Goal: Task Accomplishment & Management: Complete application form

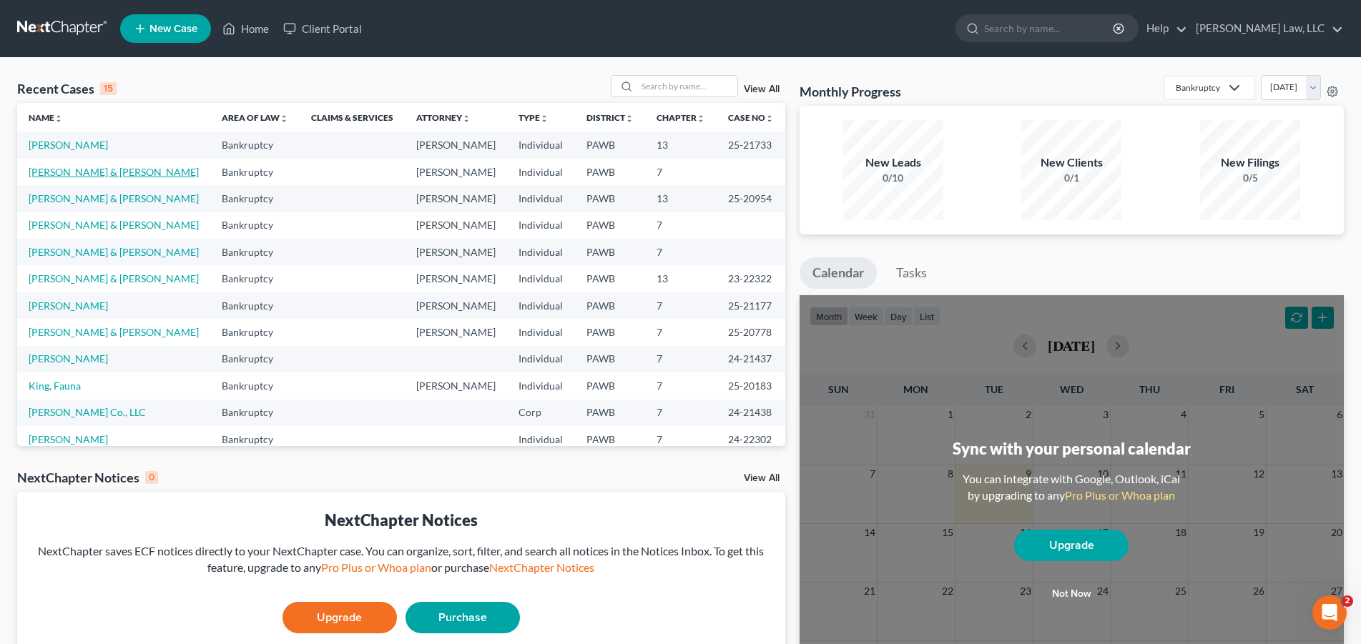
click at [92, 176] on link "[PERSON_NAME] & [PERSON_NAME]" at bounding box center [114, 172] width 170 height 12
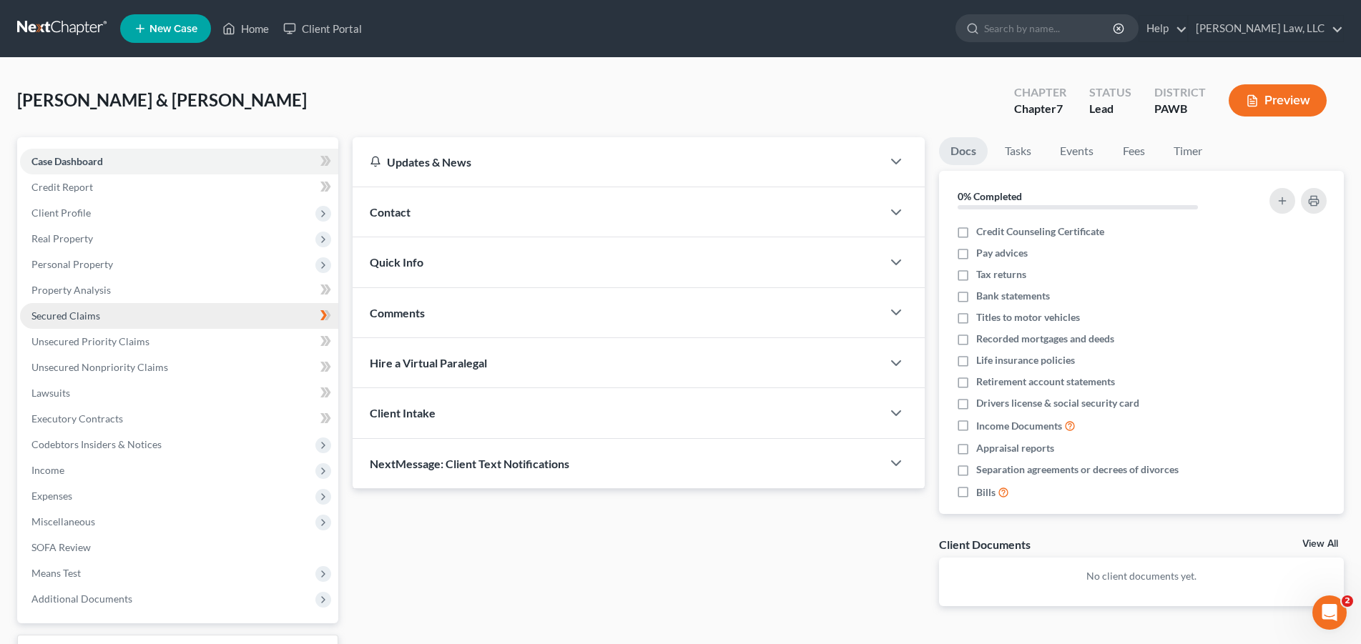
click at [93, 311] on span "Secured Claims" at bounding box center [65, 316] width 69 height 12
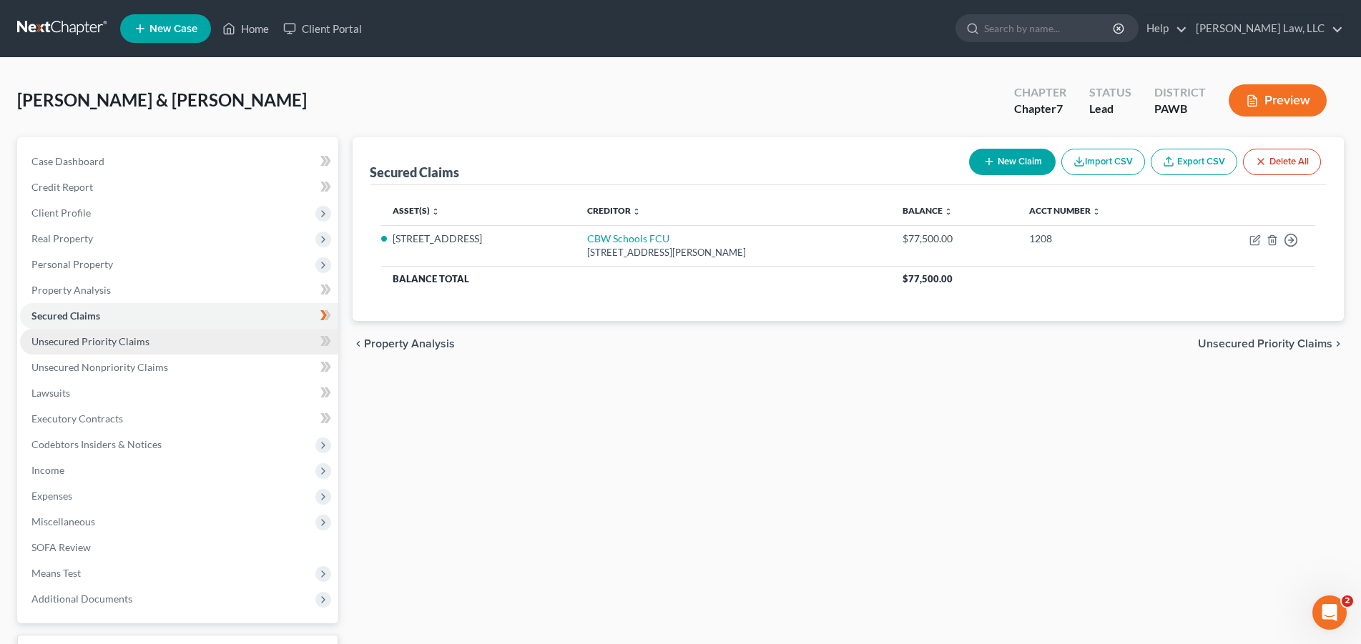
click at [92, 337] on span "Unsecured Priority Claims" at bounding box center [90, 341] width 118 height 12
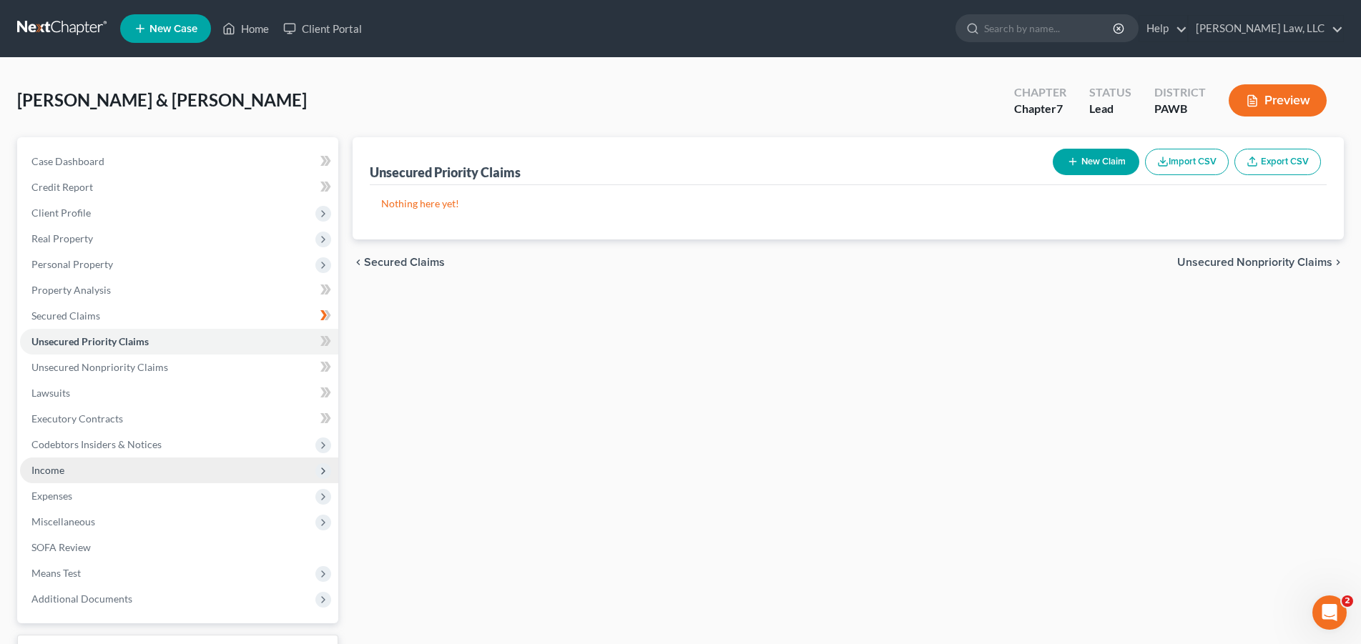
click at [72, 468] on span "Income" at bounding box center [179, 471] width 318 height 26
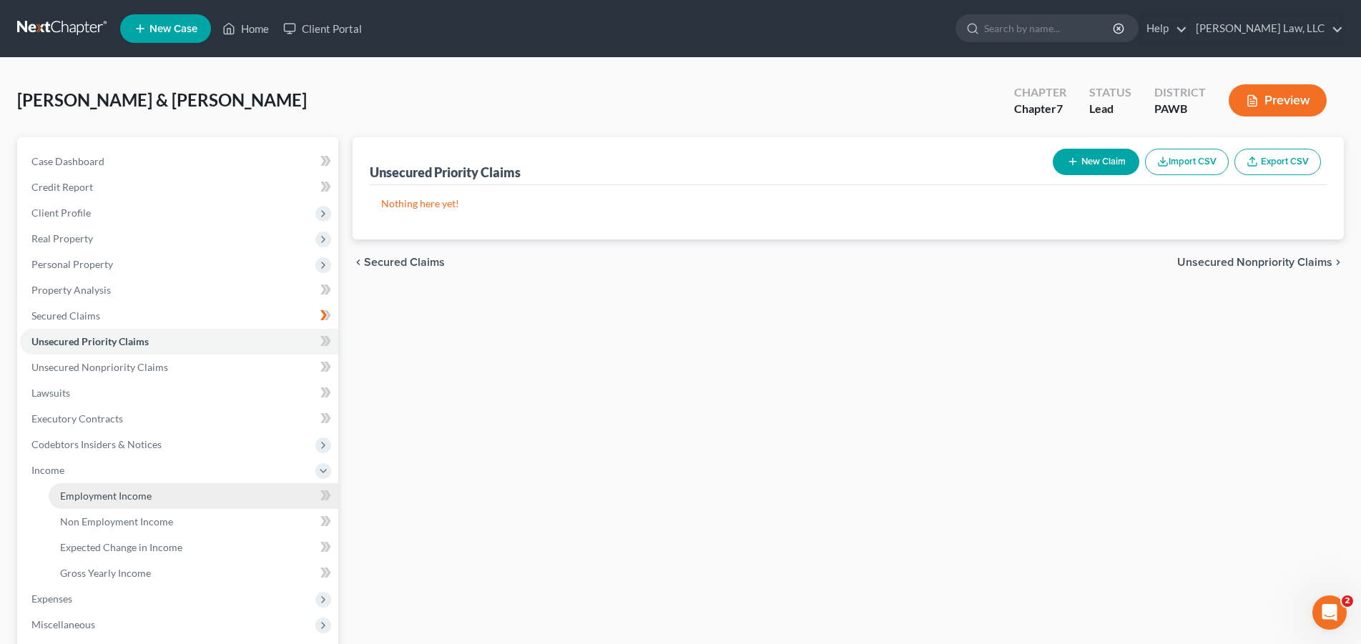
click at [126, 486] on link "Employment Income" at bounding box center [194, 496] width 290 height 26
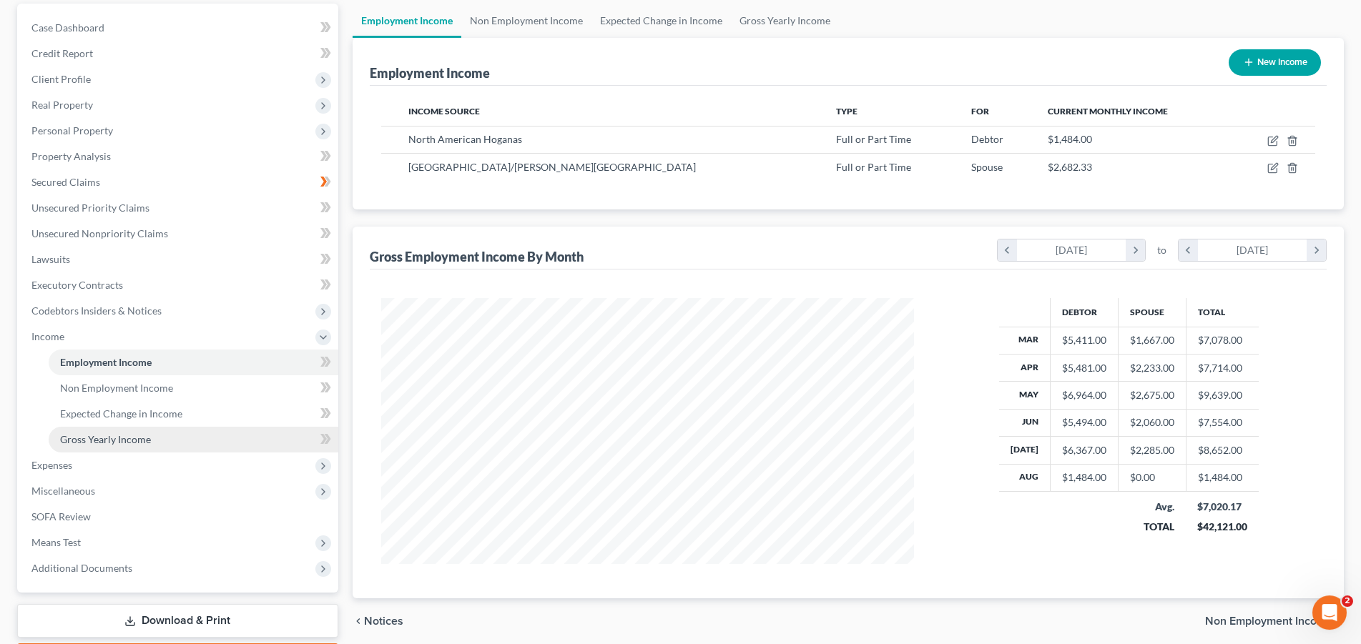
scroll to position [217, 0]
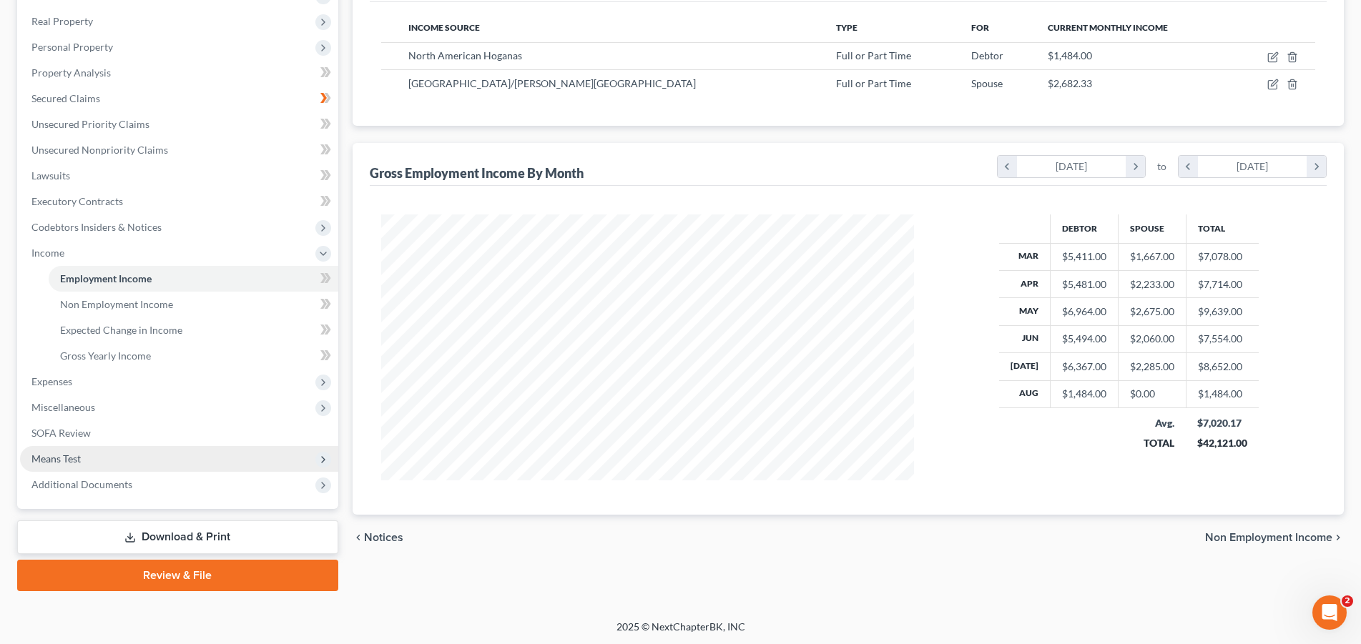
click at [72, 455] on span "Means Test" at bounding box center [55, 459] width 49 height 12
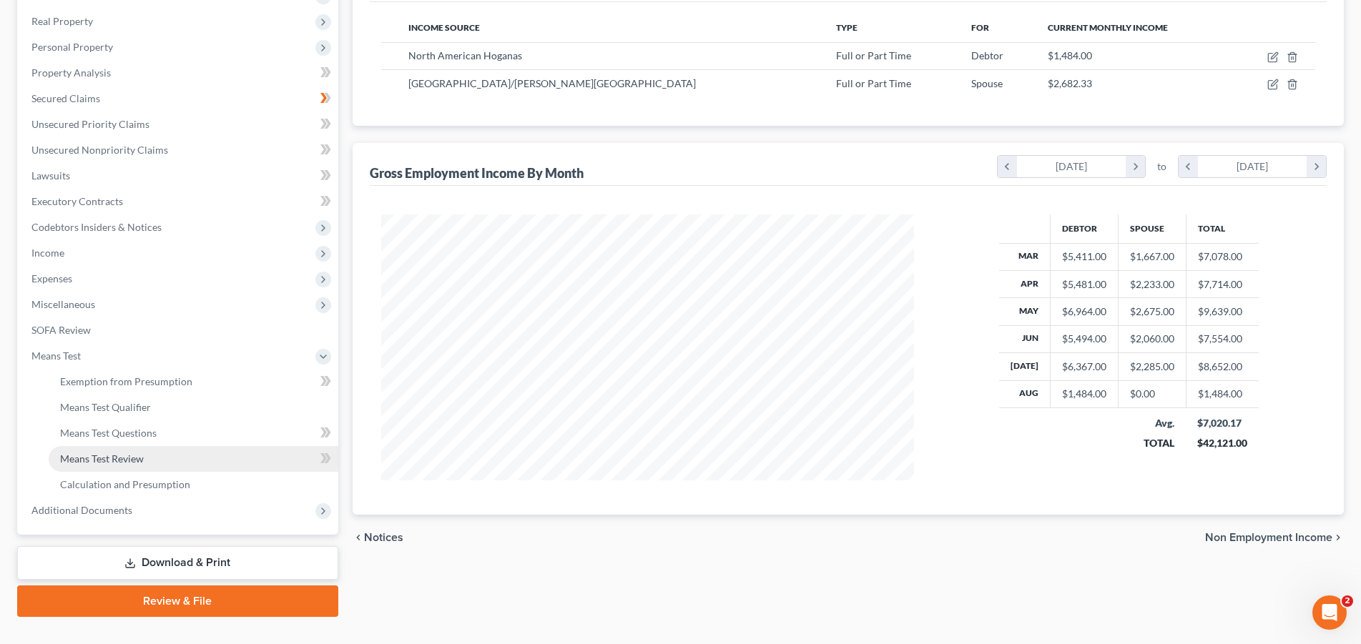
click at [102, 461] on span "Means Test Review" at bounding box center [102, 459] width 84 height 12
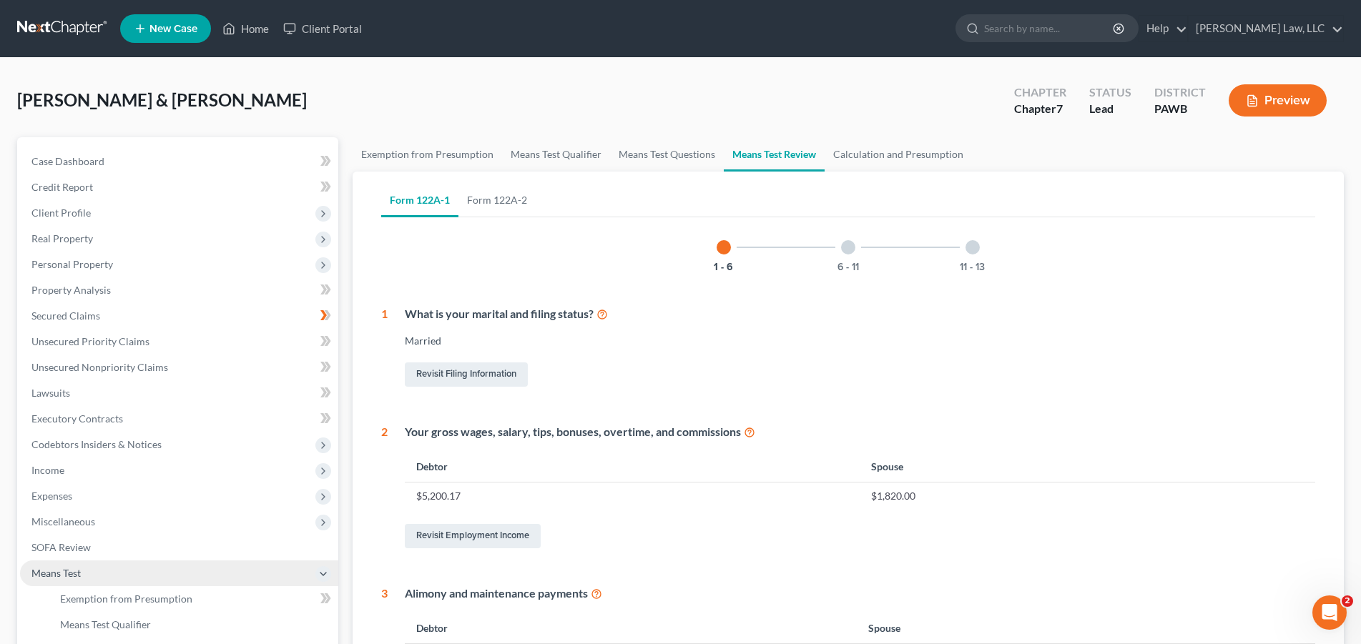
click at [68, 568] on span "Means Test" at bounding box center [55, 573] width 49 height 12
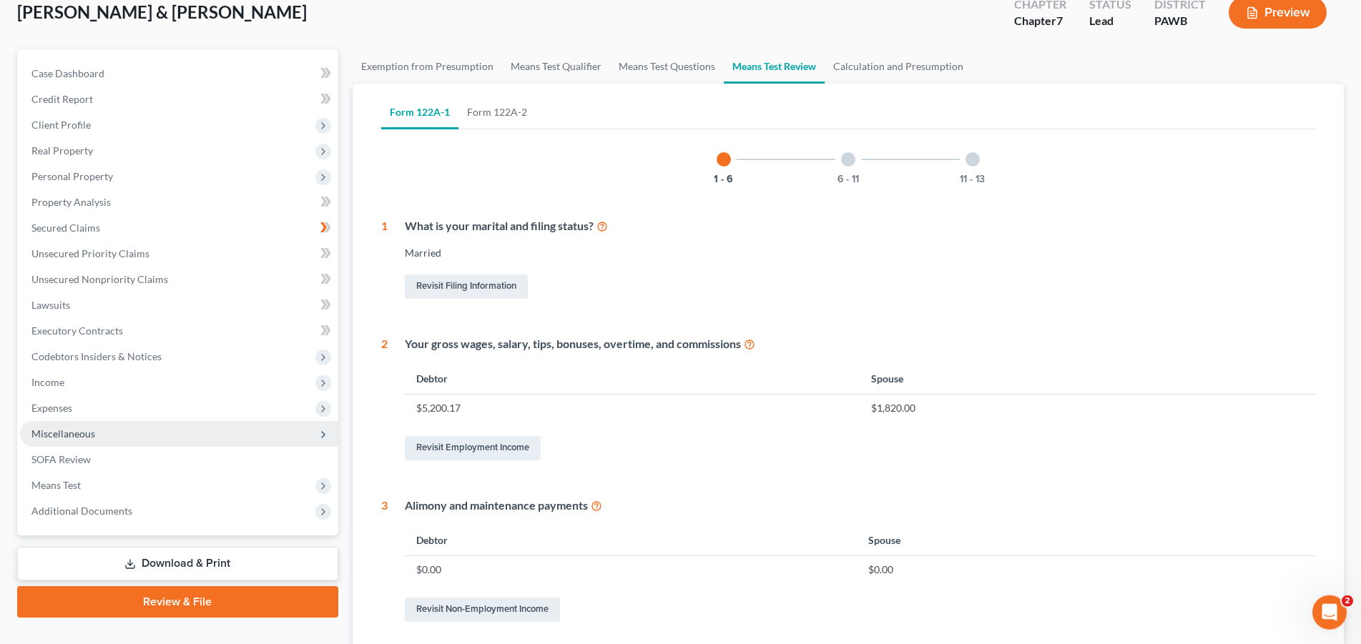
scroll to position [292, 0]
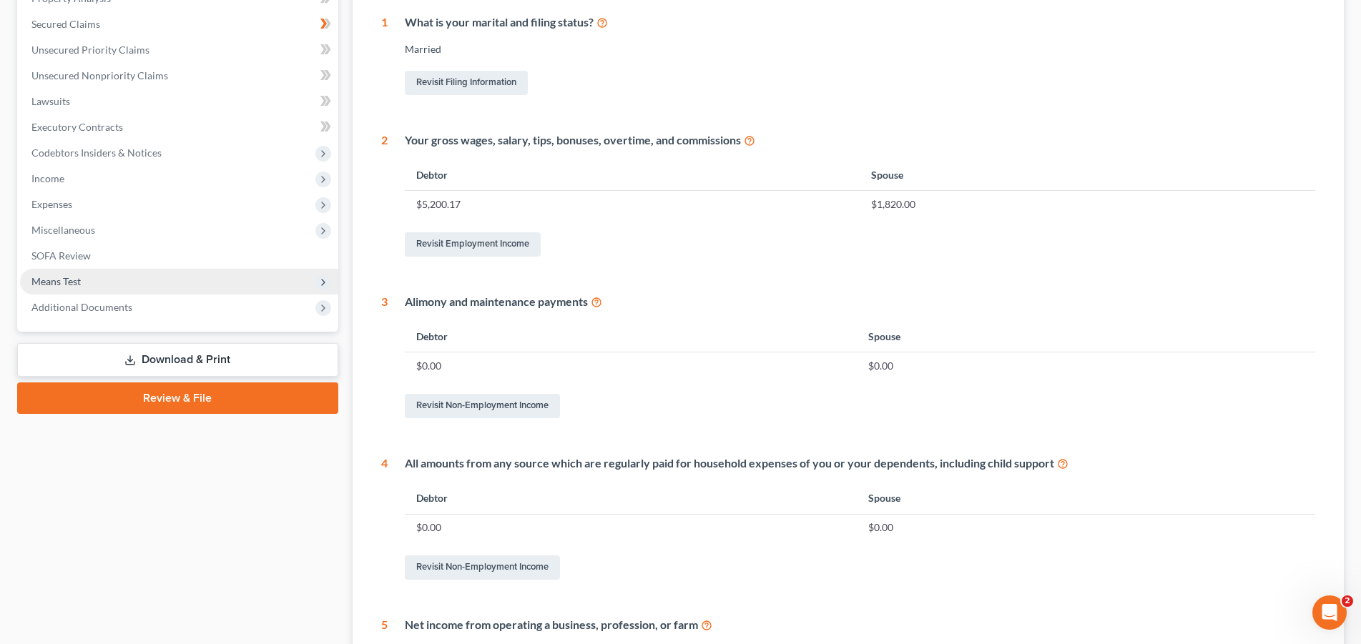
click at [33, 281] on span "Means Test" at bounding box center [55, 281] width 49 height 12
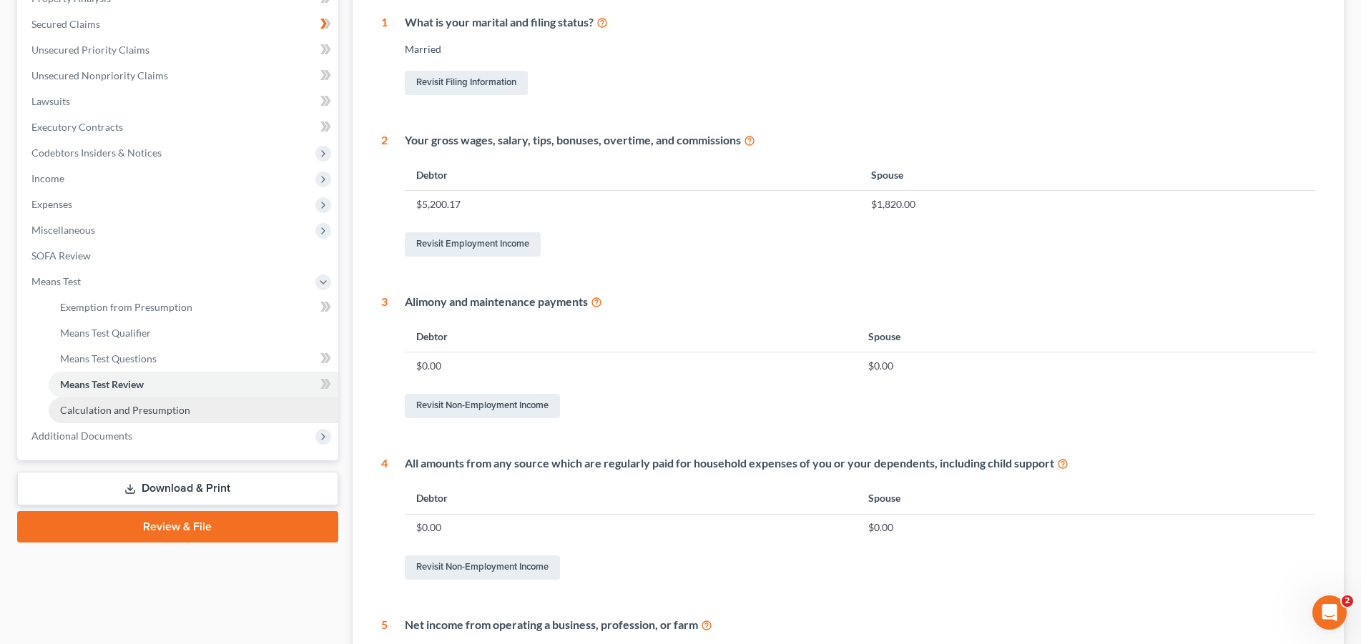
click at [127, 413] on span "Calculation and Presumption" at bounding box center [125, 410] width 130 height 12
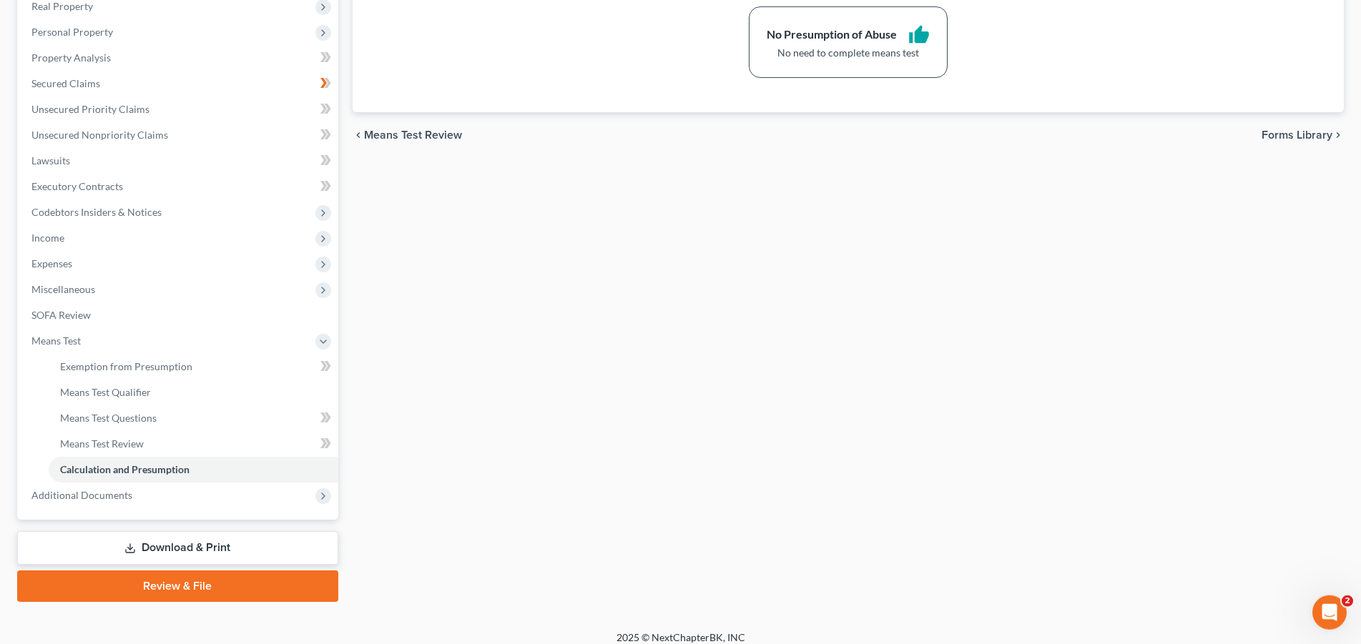
scroll to position [243, 0]
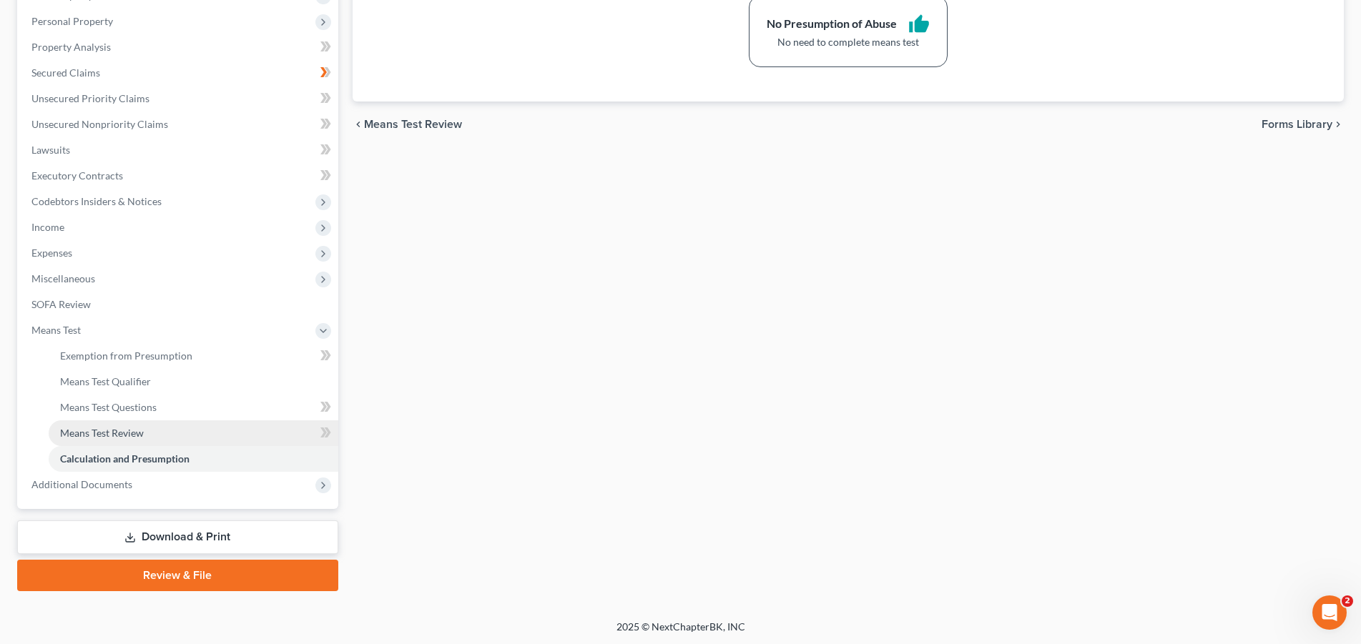
click at [129, 435] on span "Means Test Review" at bounding box center [102, 433] width 84 height 12
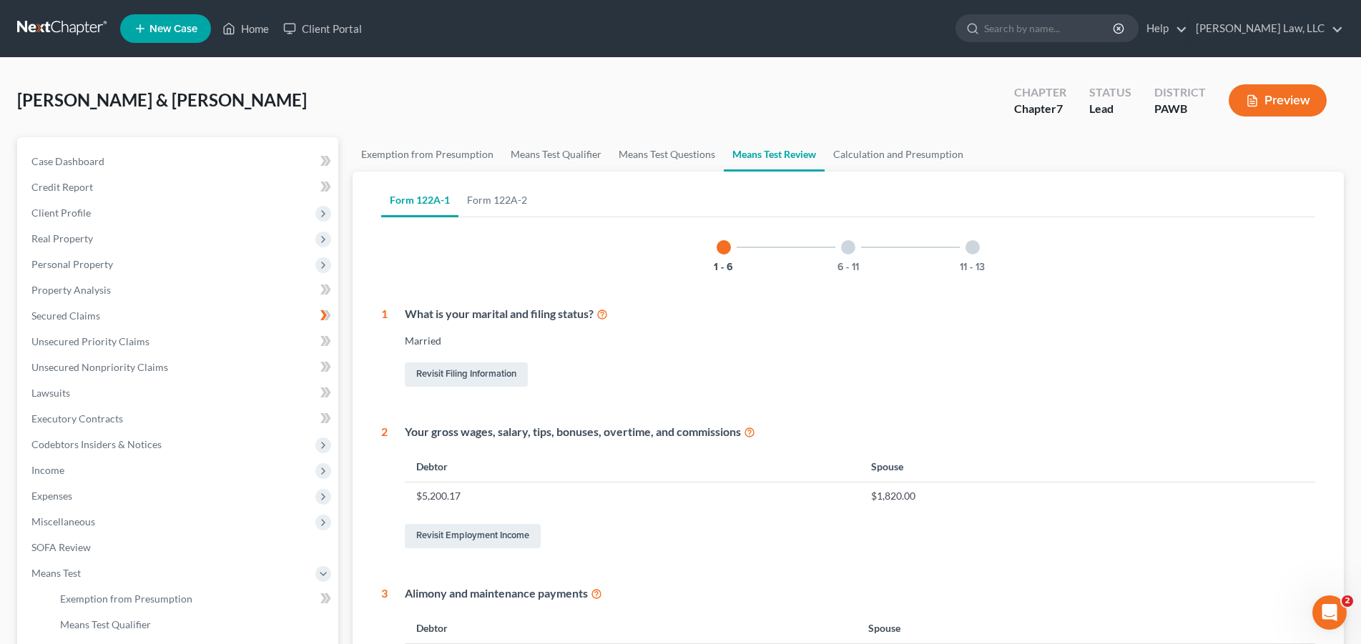
click at [849, 247] on div at bounding box center [848, 247] width 14 height 14
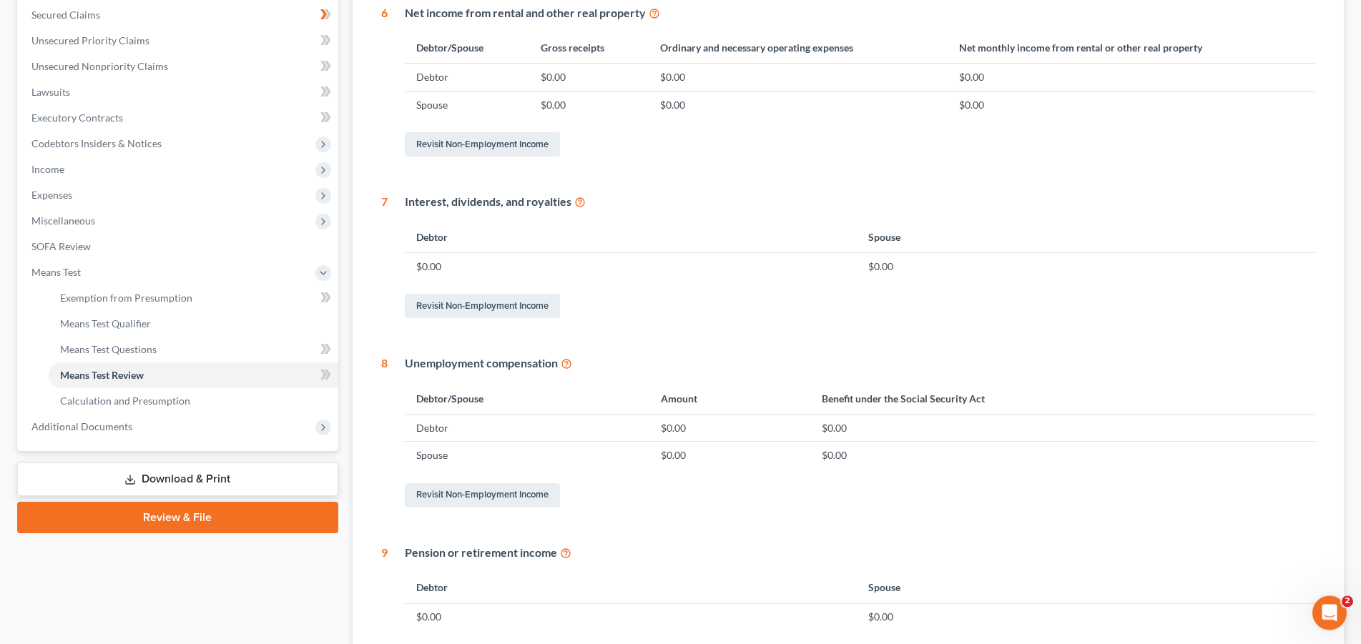
scroll to position [160, 0]
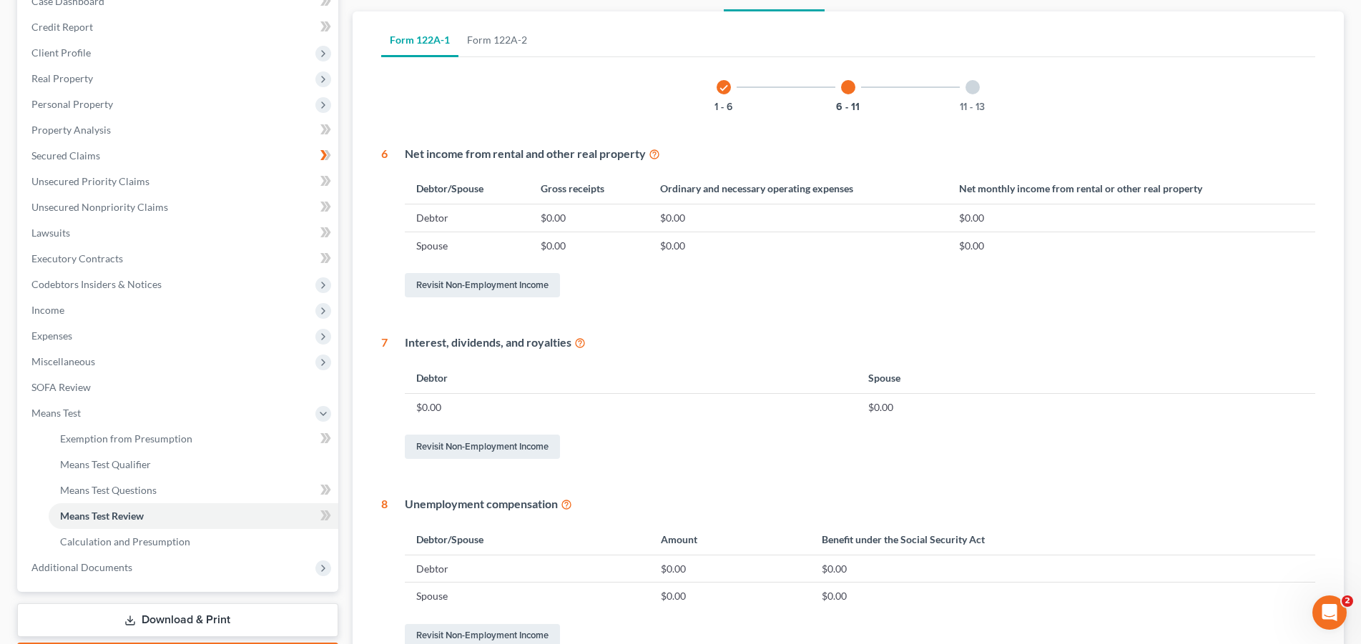
click at [974, 82] on div at bounding box center [972, 87] width 14 height 14
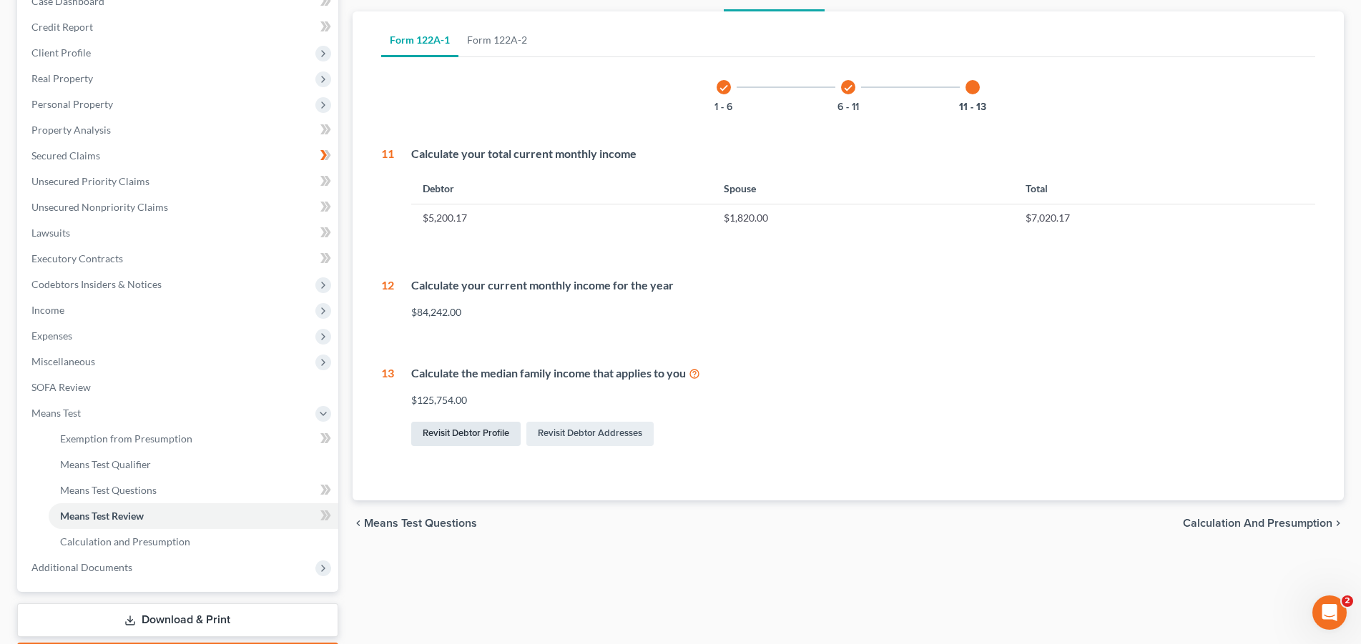
click at [493, 426] on link "Revisit Debtor Profile" at bounding box center [465, 434] width 109 height 24
select select "1"
select select "3"
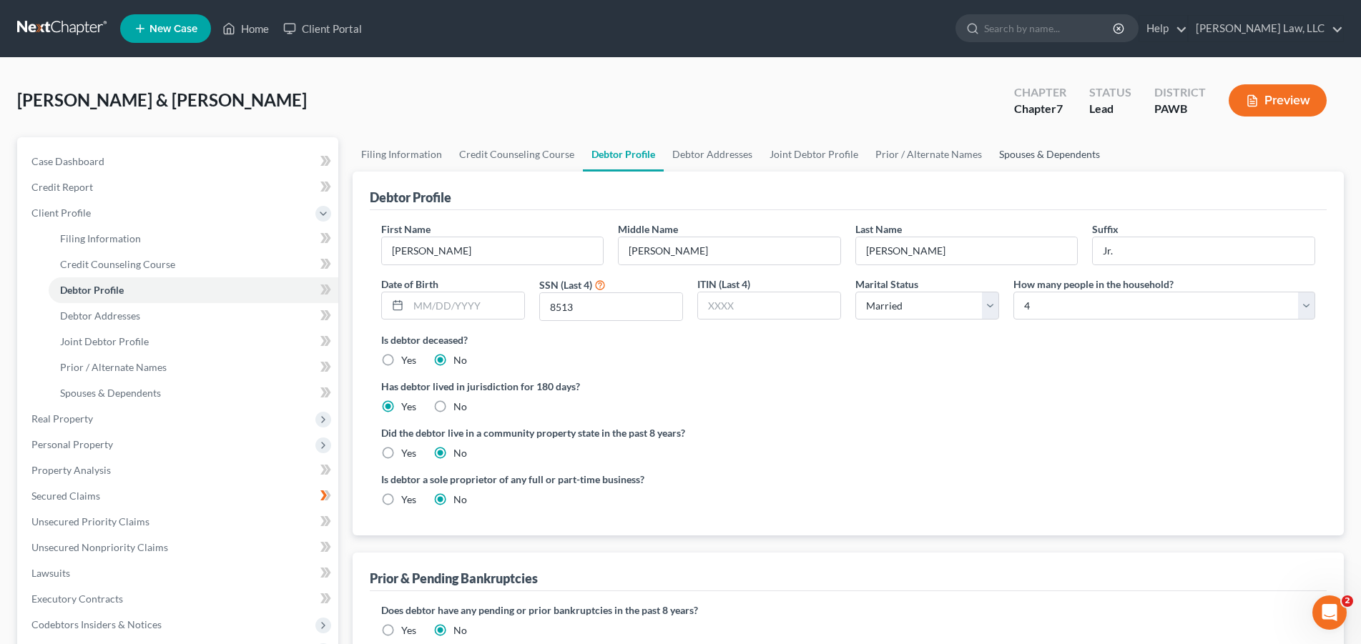
click at [1017, 153] on link "Spouses & Dependents" at bounding box center [1049, 154] width 118 height 34
